Goal: Transaction & Acquisition: Purchase product/service

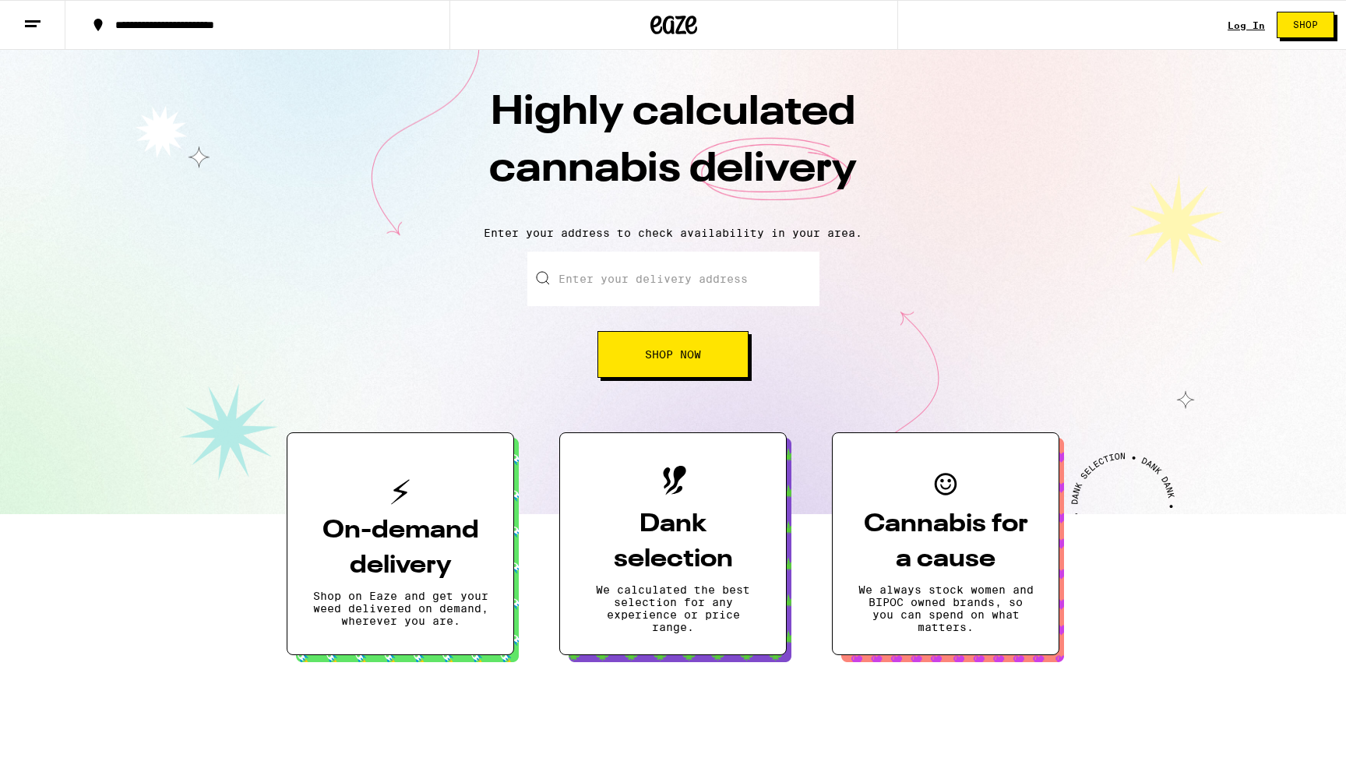
click at [667, 284] on input "Enter your delivery address" at bounding box center [673, 279] width 292 height 55
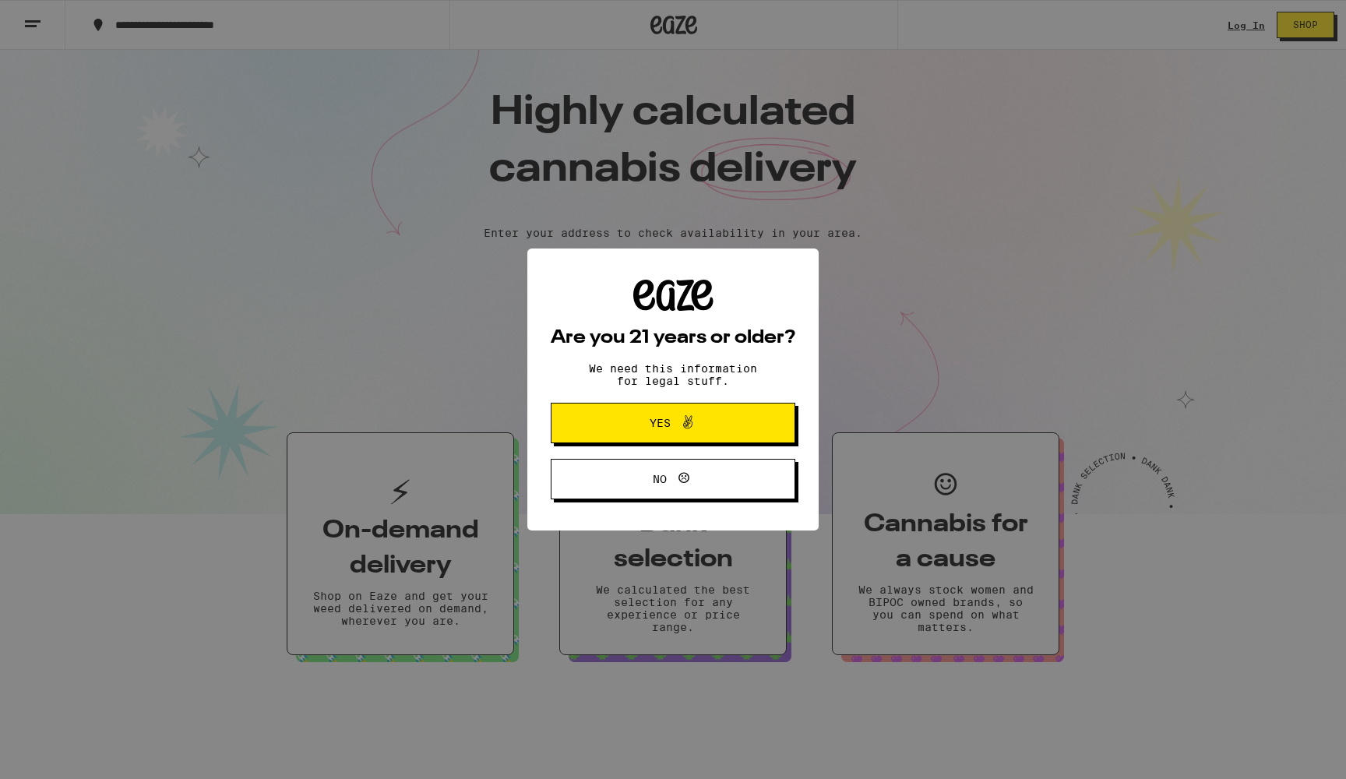
click at [700, 433] on span "Yes" at bounding box center [673, 423] width 118 height 20
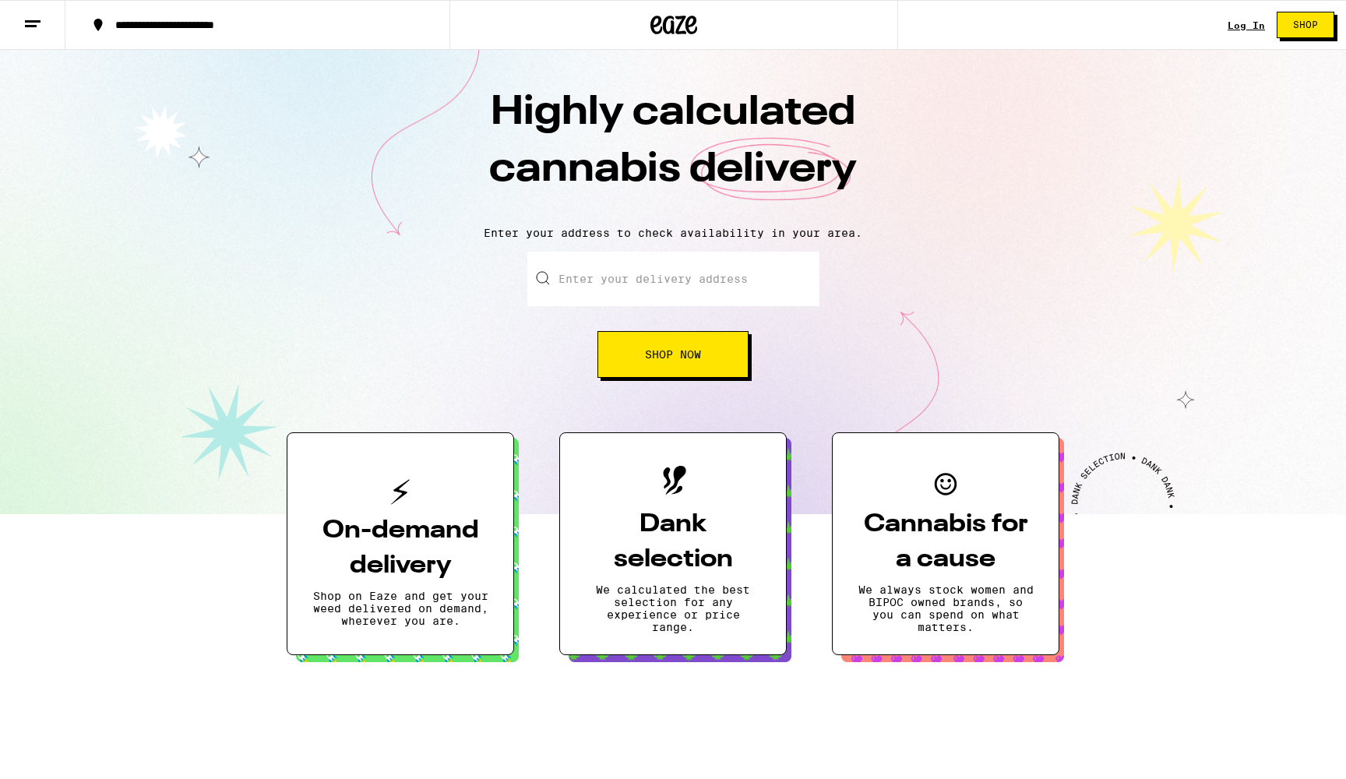
click at [1252, 24] on link "Log In" at bounding box center [1246, 25] width 37 height 10
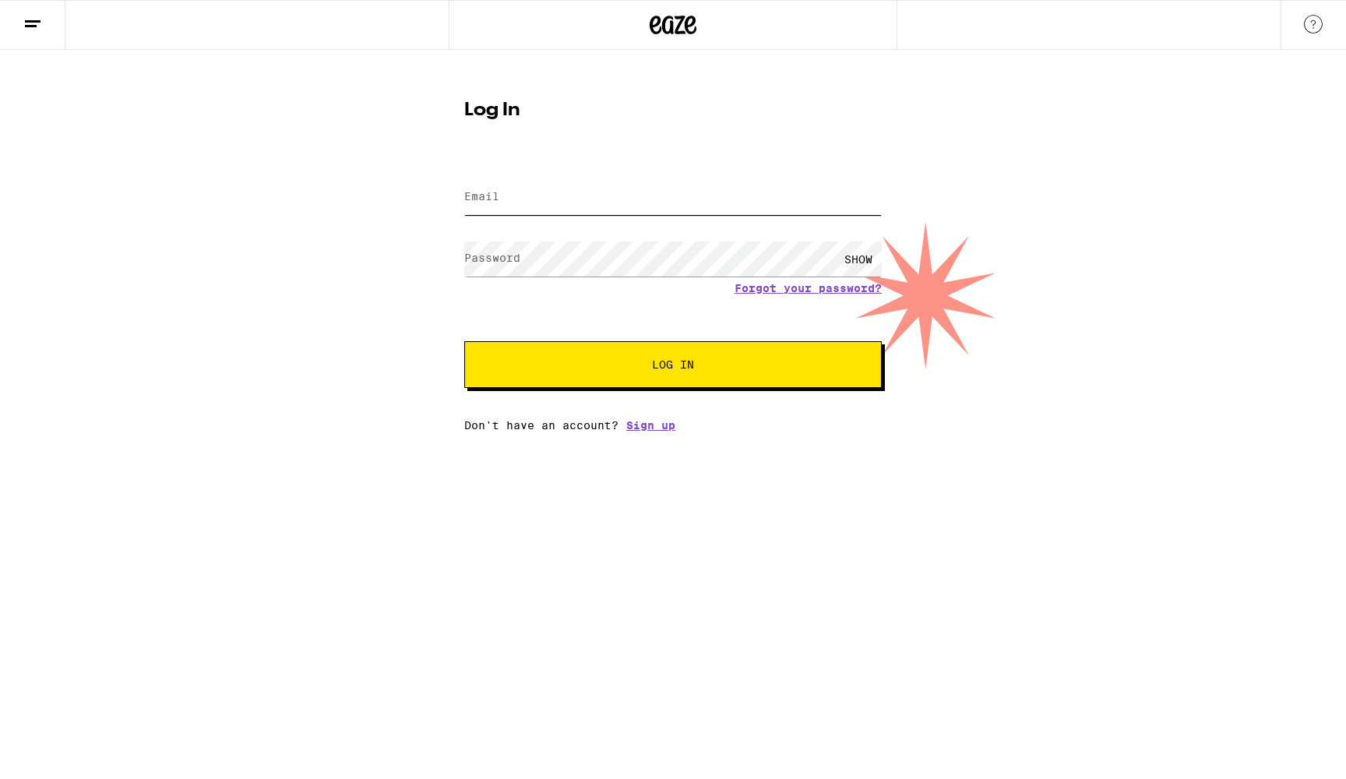
type input "[EMAIL_ADDRESS][DOMAIN_NAME]"
click at [557, 372] on button "Log In" at bounding box center [672, 364] width 417 height 47
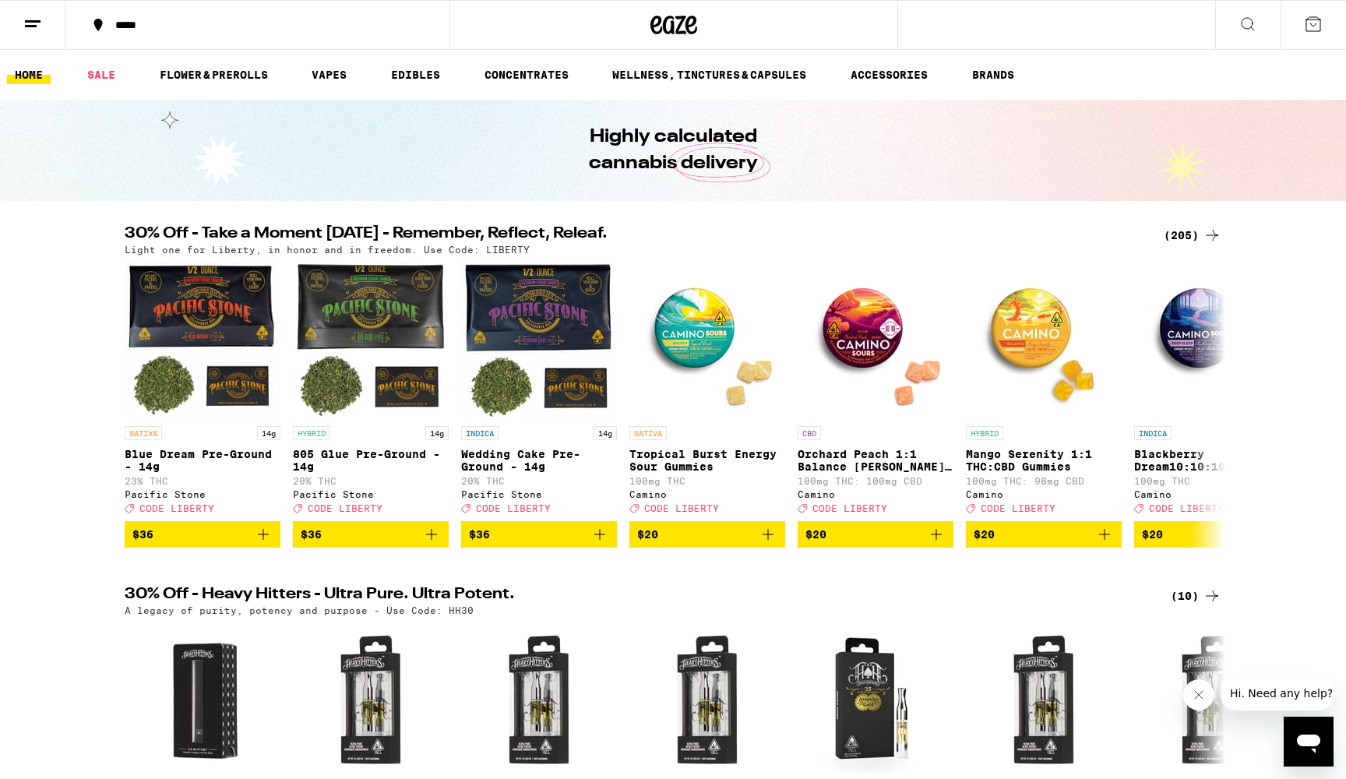
click at [1180, 238] on div "(205)" at bounding box center [1193, 235] width 58 height 19
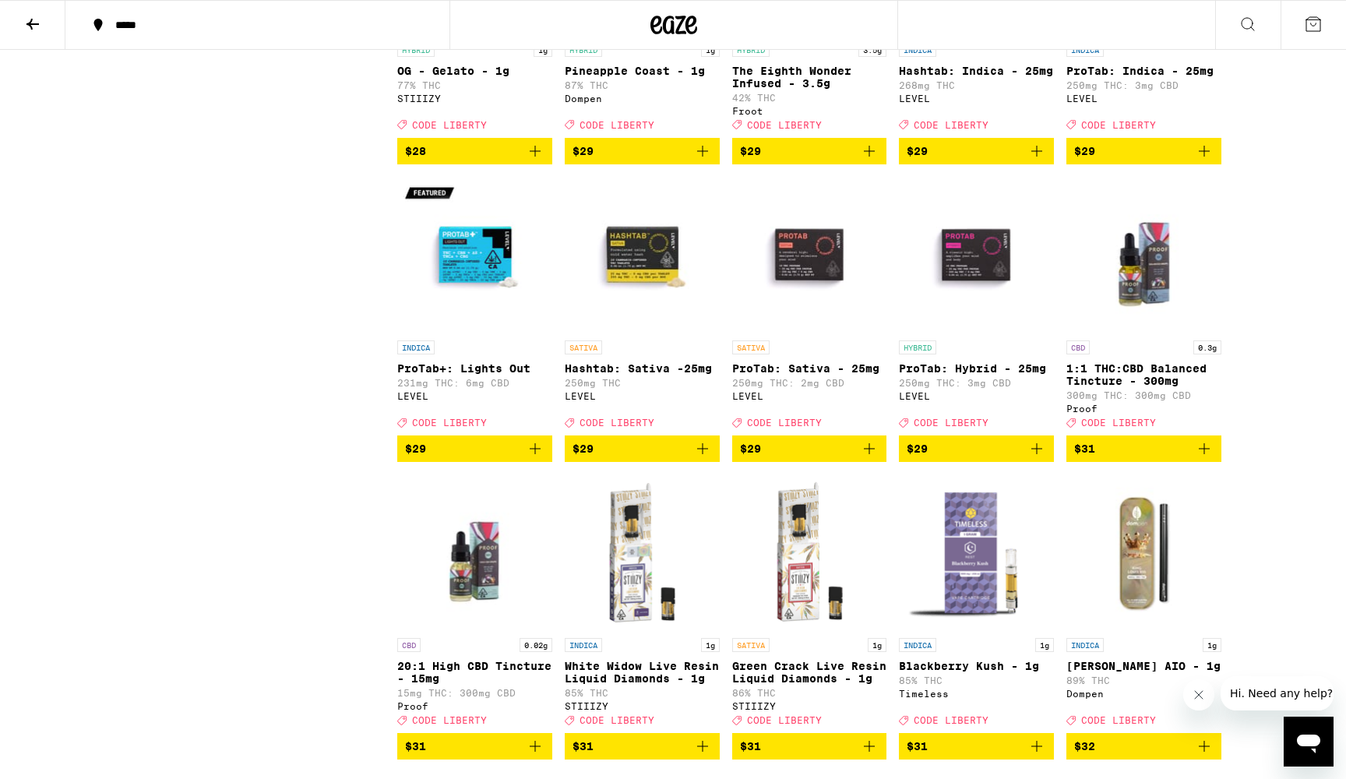
scroll to position [7738, 0]
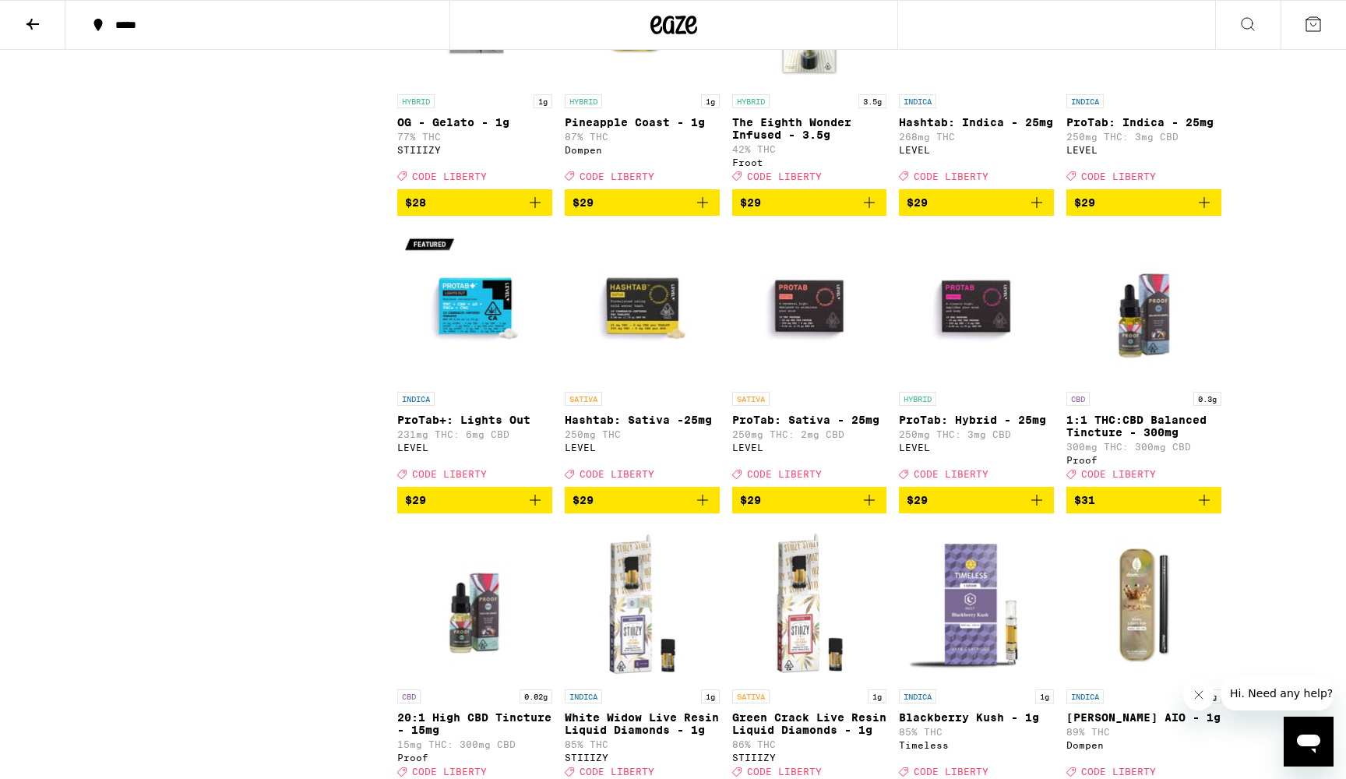
click at [1044, 212] on icon "Add to bag" at bounding box center [1036, 202] width 19 height 19
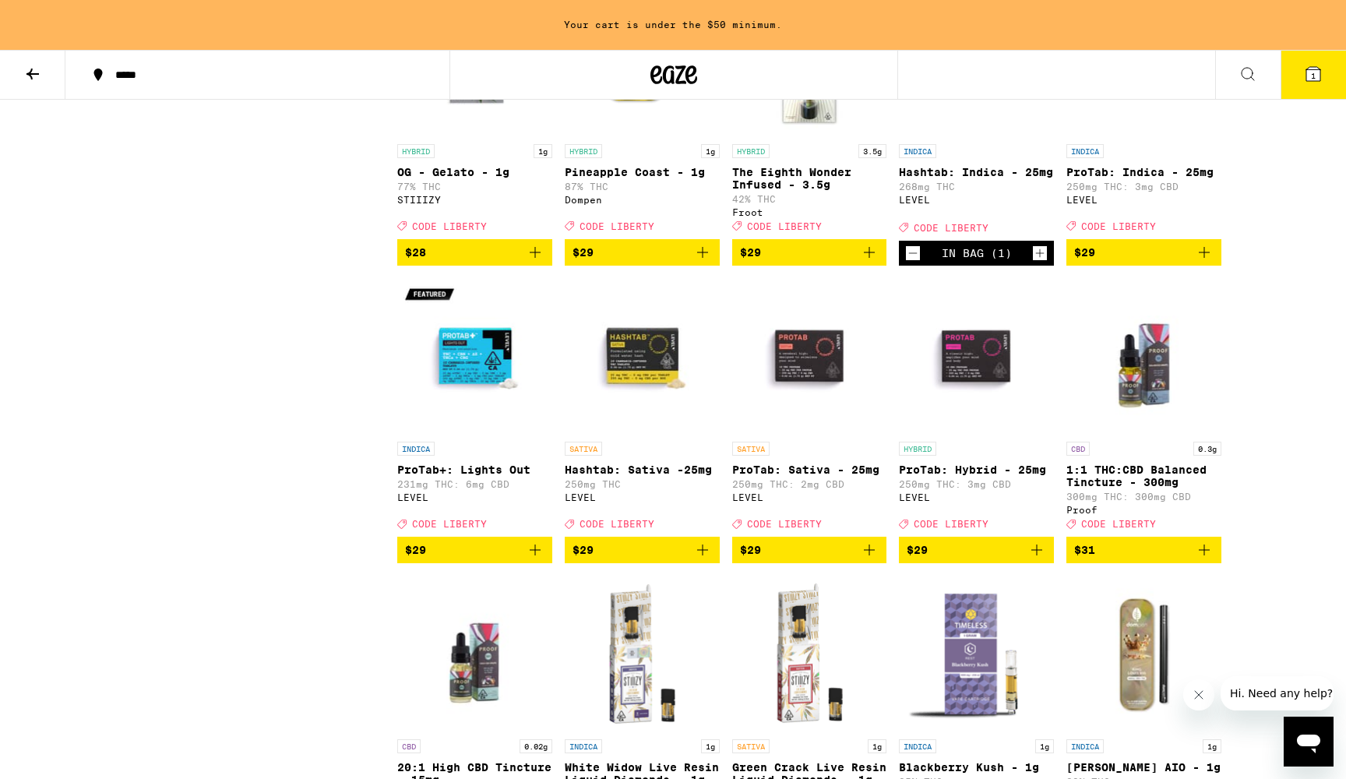
click at [1204, 258] on icon "Add to bag" at bounding box center [1204, 252] width 11 height 11
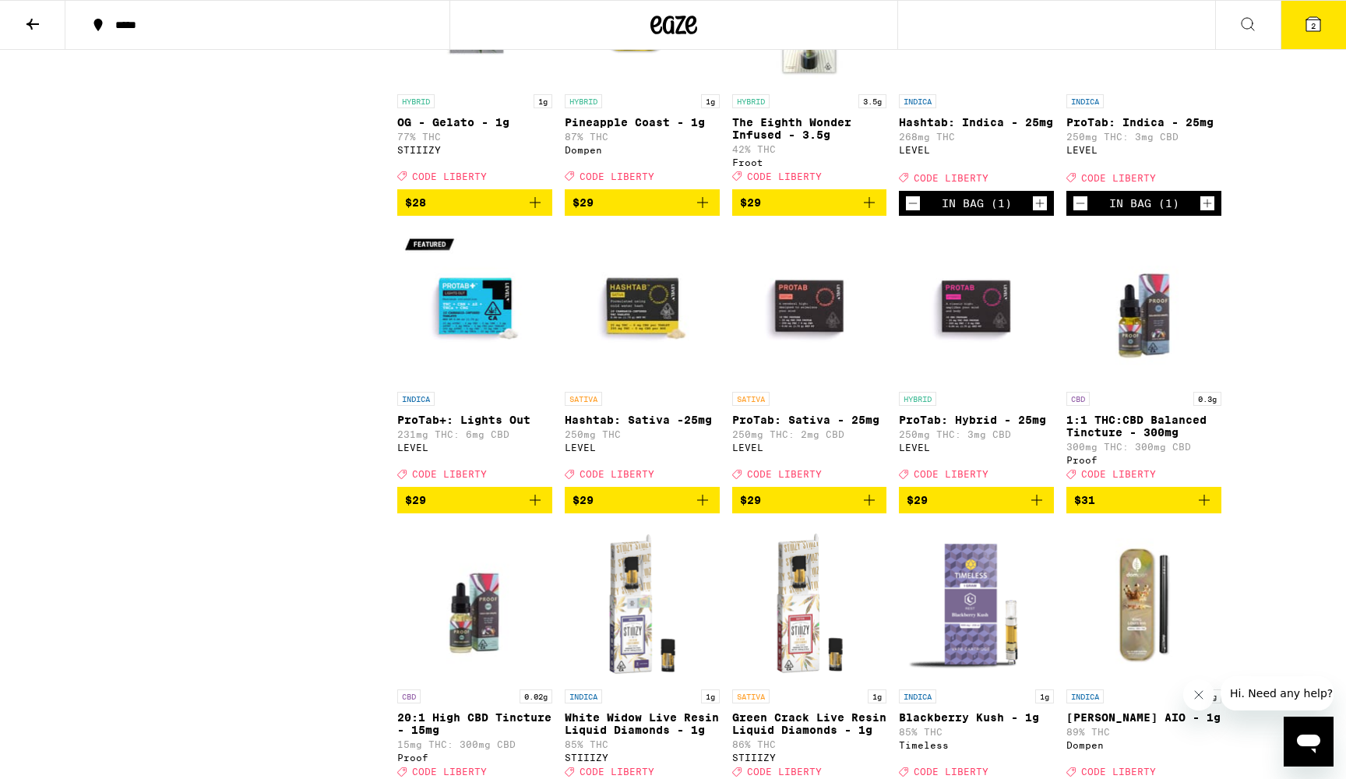
click at [1203, 213] on icon "Increment" at bounding box center [1207, 203] width 14 height 19
click at [1178, 191] on link "INDICA ProTab: Indica - 25mg 250mg THC: 3mg CBD LEVEL Deal Created with Sketch.…" at bounding box center [1143, 61] width 155 height 260
